Goal: Check status: Check status

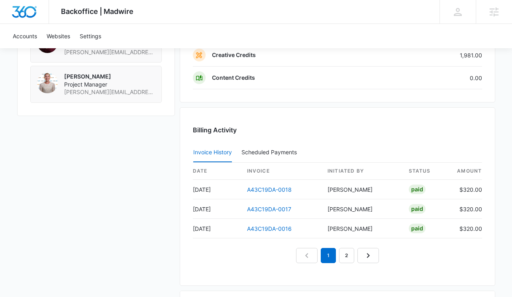
scroll to position [758, 0]
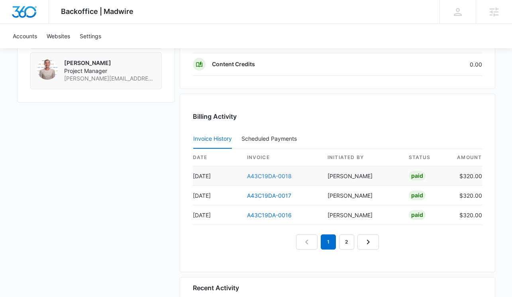
click at [270, 175] on link "A43C19DA-0018" at bounding box center [269, 176] width 45 height 7
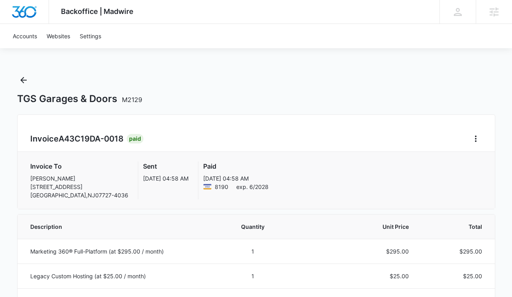
click at [281, 129] on div "Invoice A43C19DA-0018 Paid Invoice To Colleen Berridge 1709 HIGHWAY 34 STE 2 FA…" at bounding box center [256, 161] width 478 height 95
